Goal: Information Seeking & Learning: Compare options

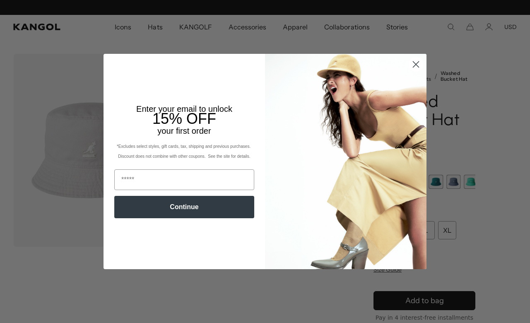
scroll to position [0, 171]
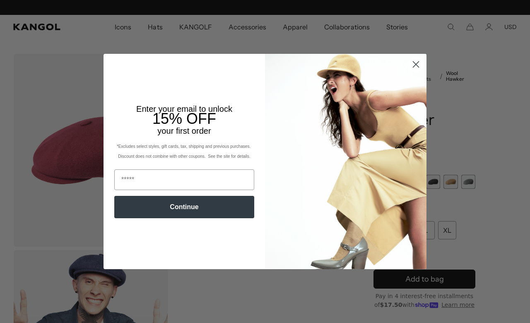
scroll to position [0, 171]
